Goal: Navigation & Orientation: Understand site structure

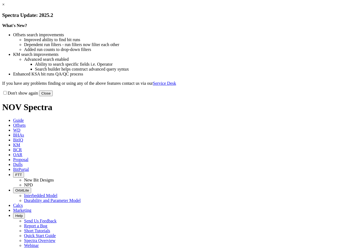
click at [5, 7] on link "×" at bounding box center [3, 4] width 2 height 5
